Goal: Information Seeking & Learning: Learn about a topic

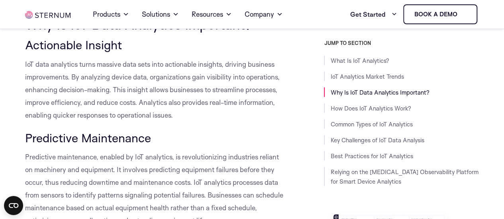
scroll to position [1075, 0]
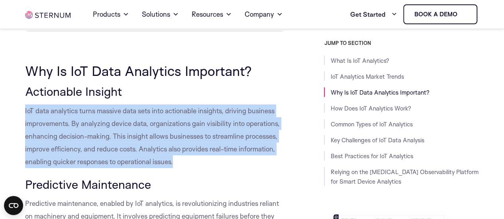
drag, startPoint x: 174, startPoint y: 154, endPoint x: 21, endPoint y: 94, distance: 163.5
copy span "IoT data analytics turns massive data sets into actionable insights, driving bu…"
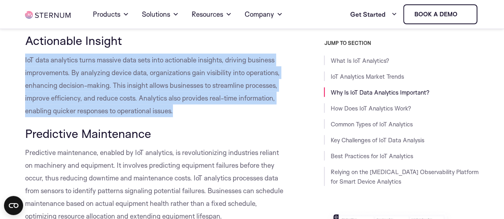
scroll to position [1154, 0]
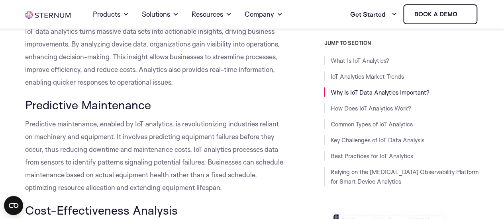
click at [222, 120] on span "Predictive maintenance, enabled by IoT analytics, is revolutionizing industries…" at bounding box center [154, 156] width 258 height 72
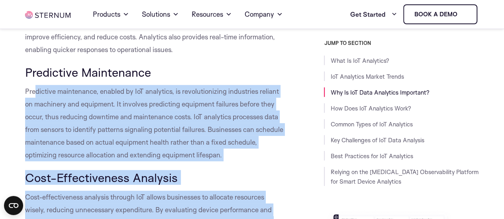
scroll to position [1075, 0]
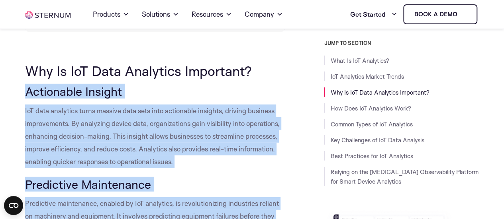
drag, startPoint x: 124, startPoint y: 126, endPoint x: 27, endPoint y: 76, distance: 109.1
copy div "Actionable Insight IoT data analytics turns massive data sets into actionable i…"
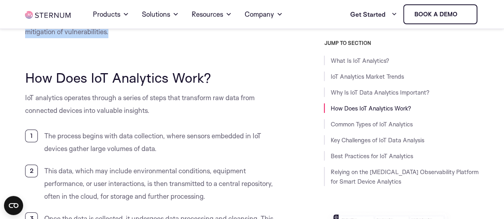
scroll to position [1552, 0]
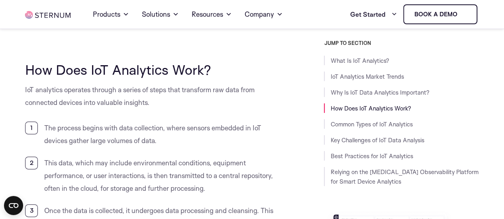
click at [92, 86] on span "IoT analytics operates through a series of steps that transform raw data from c…" at bounding box center [139, 96] width 229 height 21
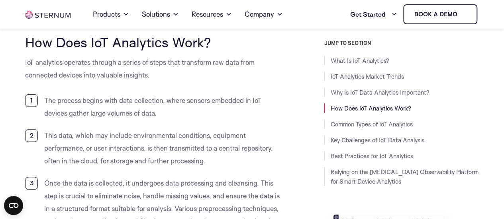
scroll to position [1592, 0]
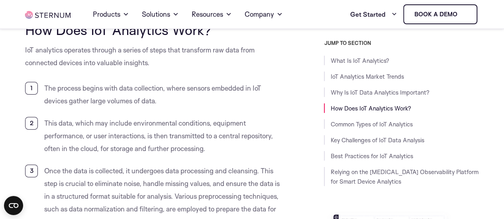
click at [143, 86] on span "The process begins with data collection, where sensors embedded in IoT devices …" at bounding box center [152, 94] width 217 height 21
click at [158, 89] on span "The process begins with data collection, where sensors embedded in IoT devices …" at bounding box center [152, 94] width 217 height 21
click at [191, 84] on span "The process begins with data collection, where sensors embedded in IoT devices …" at bounding box center [152, 94] width 217 height 21
click at [170, 86] on li "The process begins with data collection, where sensors embedded in IoT devices …" at bounding box center [155, 94] width 260 height 25
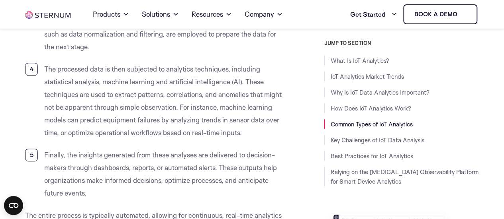
scroll to position [1751, 0]
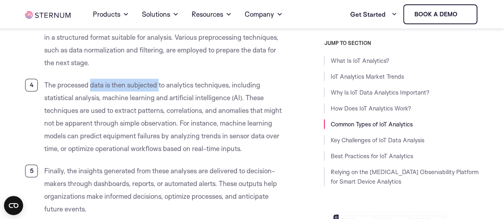
drag, startPoint x: 92, startPoint y: 72, endPoint x: 160, endPoint y: 75, distance: 68.5
click at [160, 81] on span "The processed data is then subjected to analytics techniques, including statist…" at bounding box center [162, 117] width 237 height 72
click at [161, 81] on span "The processed data is then subjected to analytics techniques, including statist…" at bounding box center [162, 117] width 237 height 72
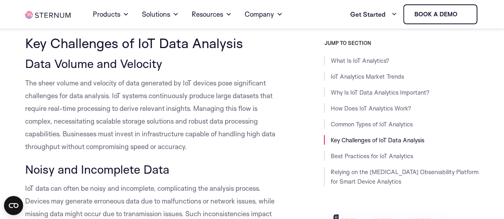
scroll to position [2786, 0]
